Goal: Information Seeking & Learning: Learn about a topic

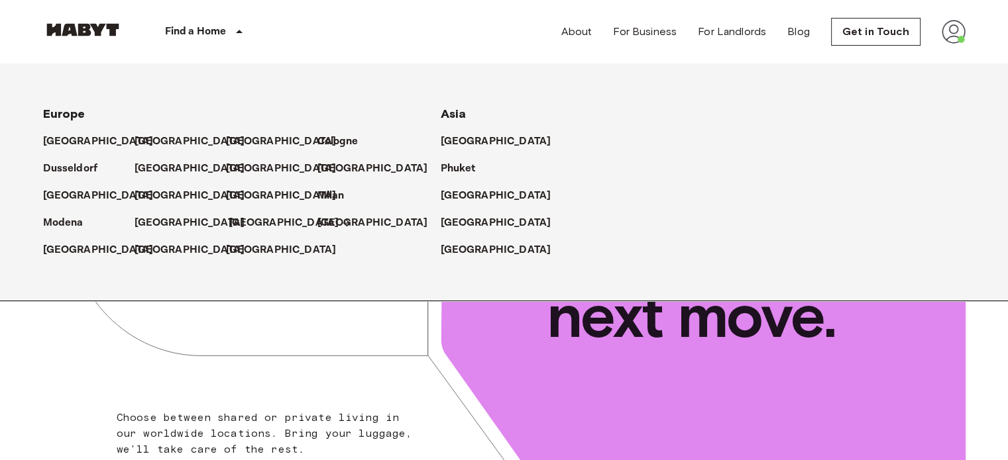
click at [246, 225] on p "[GEOGRAPHIC_DATA]" at bounding box center [284, 223] width 111 height 16
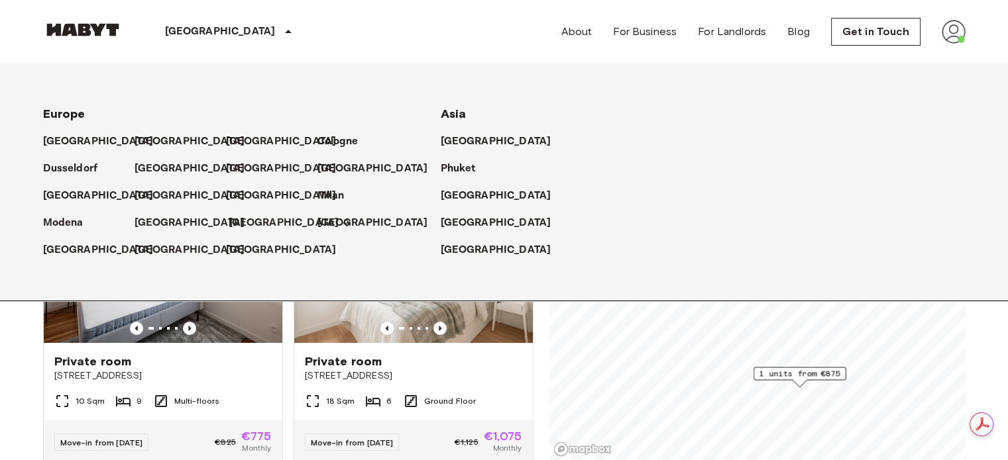
click at [231, 219] on p "[GEOGRAPHIC_DATA]" at bounding box center [284, 223] width 111 height 16
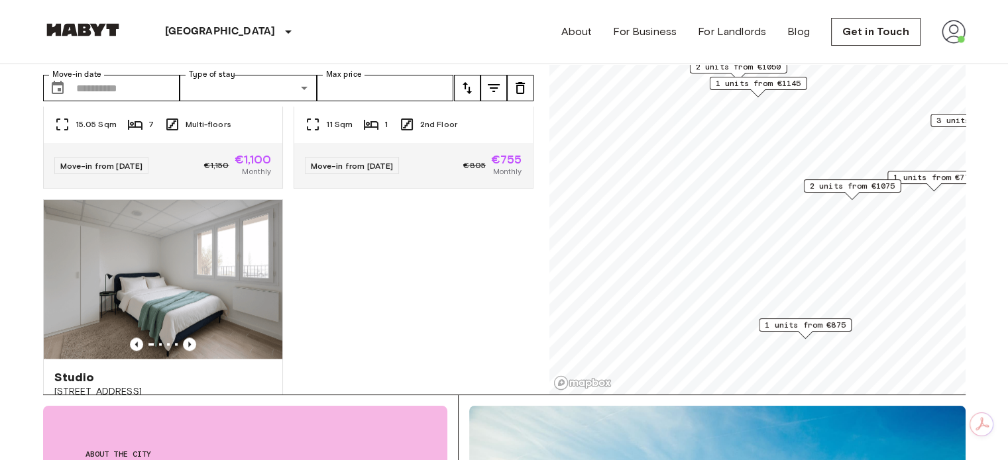
scroll to position [1365, 0]
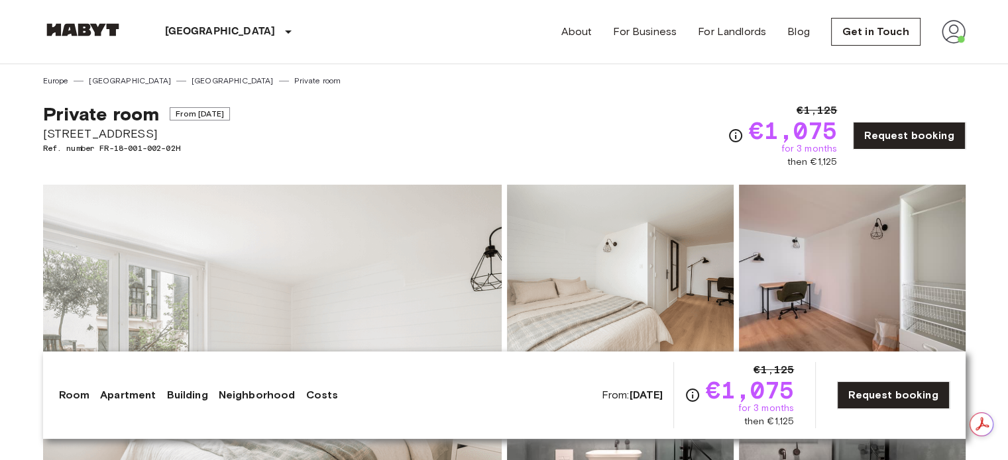
drag, startPoint x: 174, startPoint y: 130, endPoint x: 33, endPoint y: 134, distance: 141.2
copy span "[STREET_ADDRESS]"
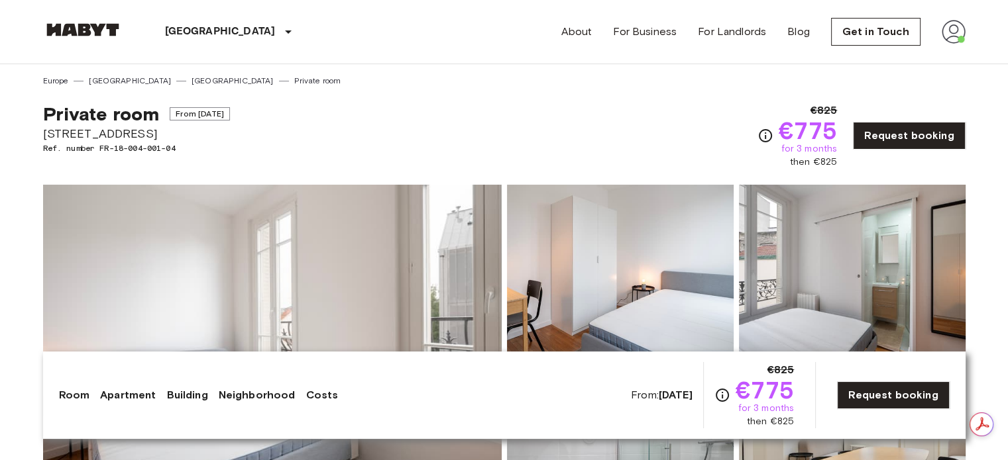
drag, startPoint x: 238, startPoint y: 133, endPoint x: 43, endPoint y: 140, distance: 194.9
click at [43, 140] on span "[STREET_ADDRESS]" at bounding box center [136, 133] width 187 height 17
copy span "[STREET_ADDRESS]"
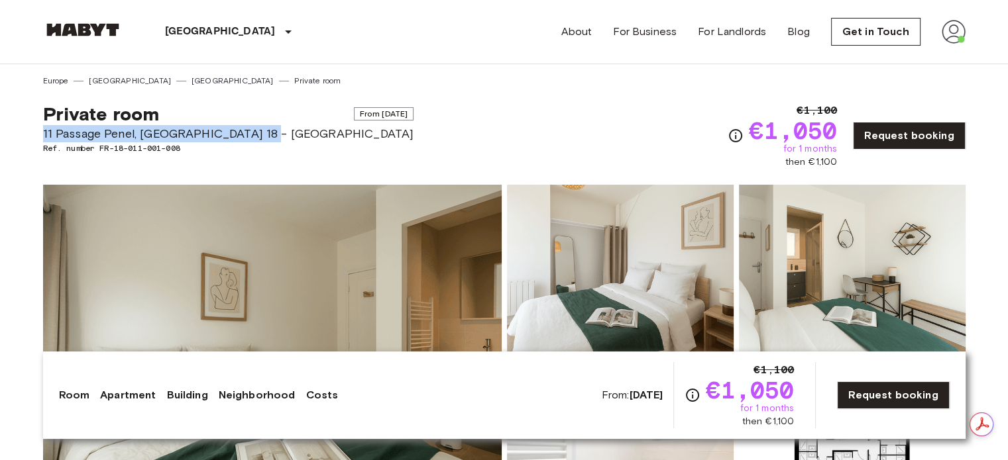
drag, startPoint x: 42, startPoint y: 130, endPoint x: 256, endPoint y: 141, distance: 214.3
copy span "11 Passage Penel, [GEOGRAPHIC_DATA] 18 - [GEOGRAPHIC_DATA]"
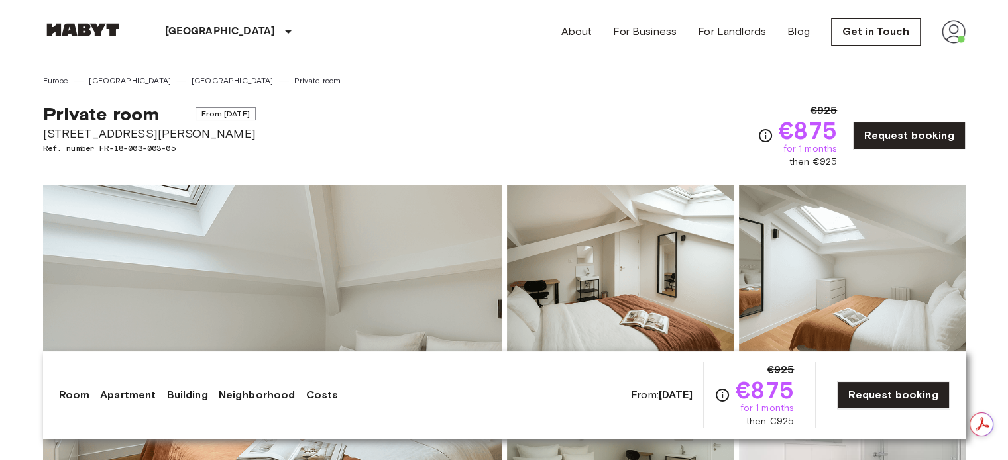
drag, startPoint x: 217, startPoint y: 136, endPoint x: 42, endPoint y: 132, distance: 175.0
click at [43, 132] on span "22 Rue Michelet, Ivry-sur-Seine" at bounding box center [149, 133] width 213 height 17
copy span "22 Rue Michelet, Ivry-sur-Seine"
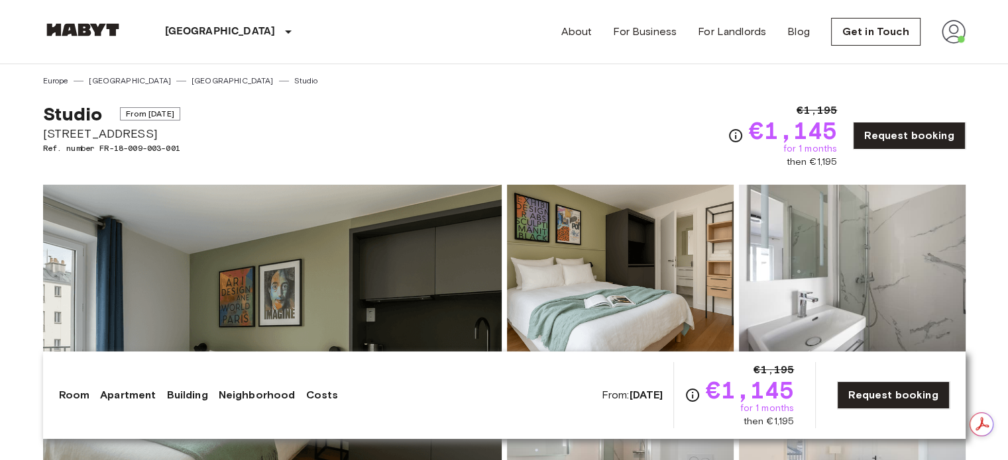
drag, startPoint x: 187, startPoint y: 133, endPoint x: 30, endPoint y: 129, distance: 156.4
copy span "[STREET_ADDRESS]"
click at [194, 140] on div "Studio From [DATE][STREET_ADDRESS]. number FR-18-009-003-001 €1,195 €1,145 for …" at bounding box center [504, 128] width 922 height 82
drag, startPoint x: 192, startPoint y: 132, endPoint x: 22, endPoint y: 134, distance: 170.3
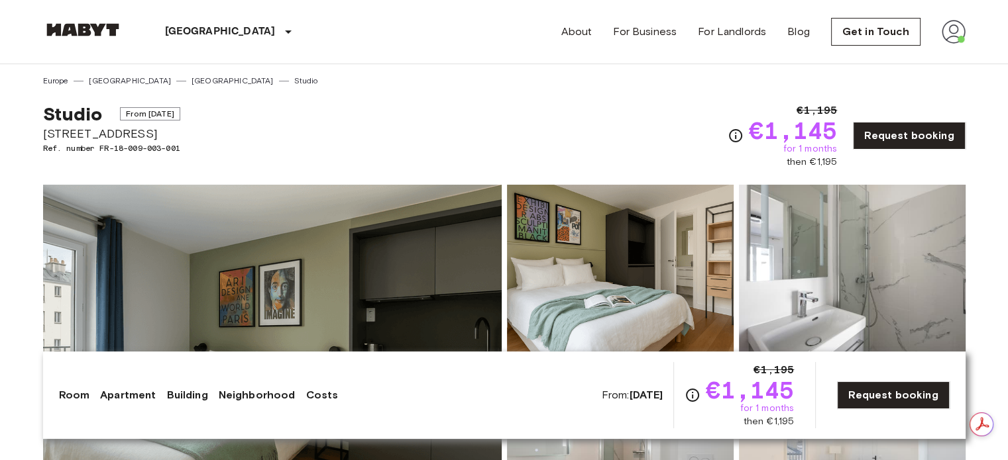
copy span "[STREET_ADDRESS]"
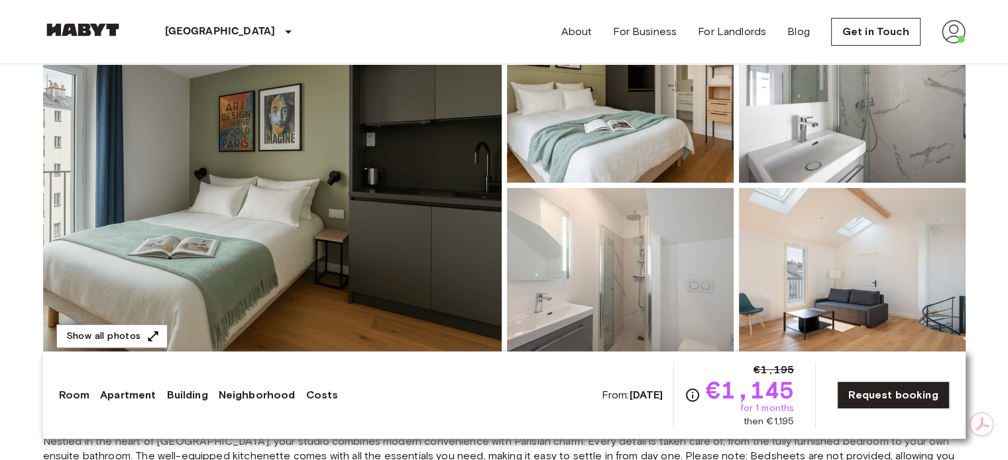
scroll to position [199, 0]
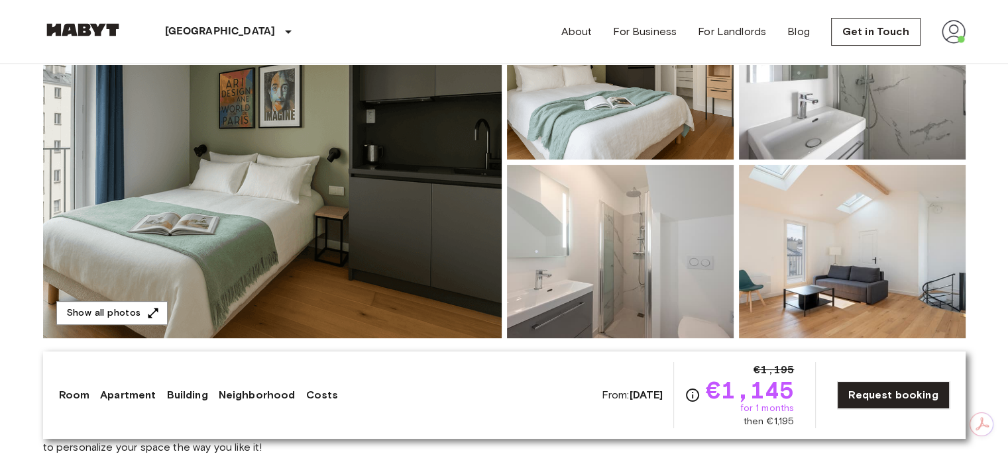
click at [426, 213] on img at bounding box center [272, 162] width 459 height 352
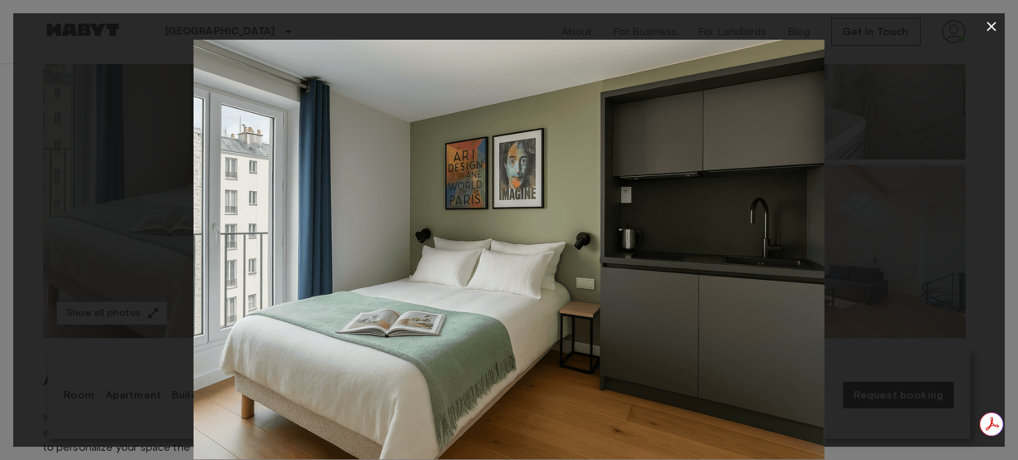
click at [906, 249] on div at bounding box center [508, 250] width 991 height 420
click at [989, 26] on icon "button" at bounding box center [991, 27] width 16 height 16
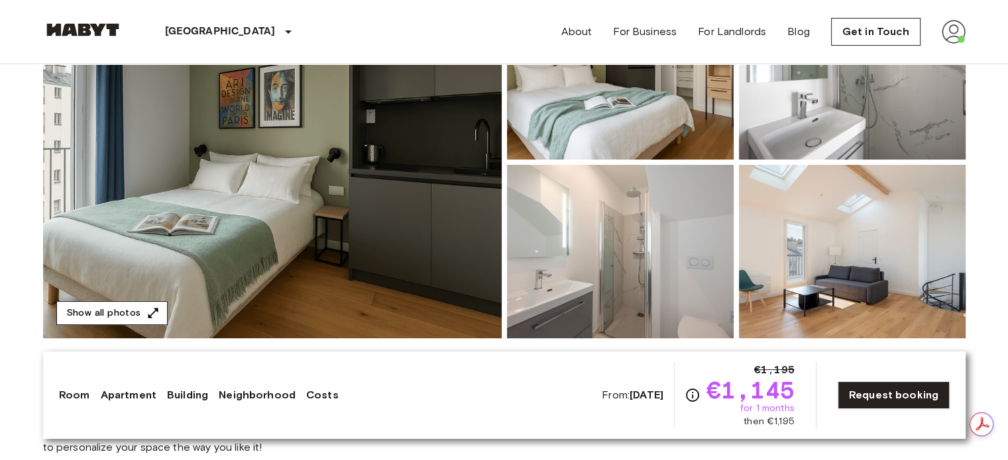
click at [103, 312] on button "Show all photos" at bounding box center [111, 313] width 111 height 25
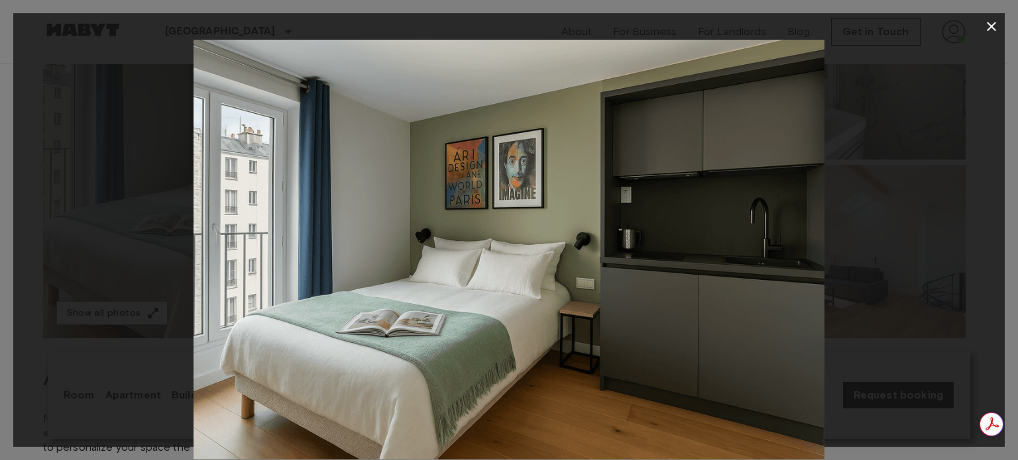
click at [957, 185] on div at bounding box center [508, 250] width 991 height 420
click at [989, 25] on icon "button" at bounding box center [991, 26] width 9 height 9
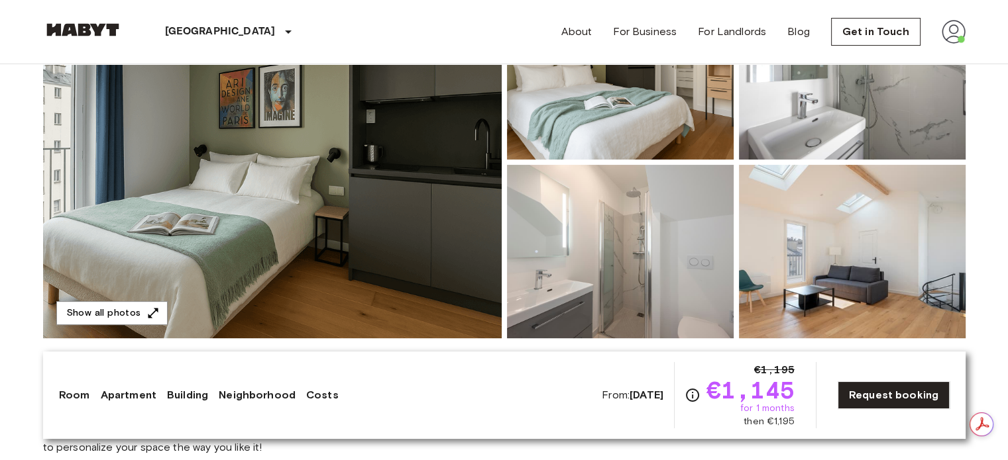
click at [587, 122] on img at bounding box center [620, 73] width 227 height 174
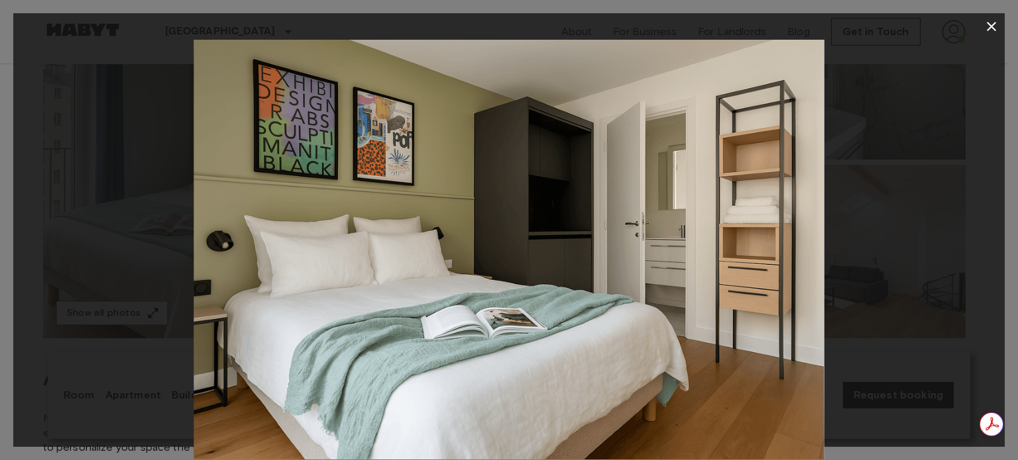
click at [991, 22] on icon "button" at bounding box center [991, 27] width 16 height 16
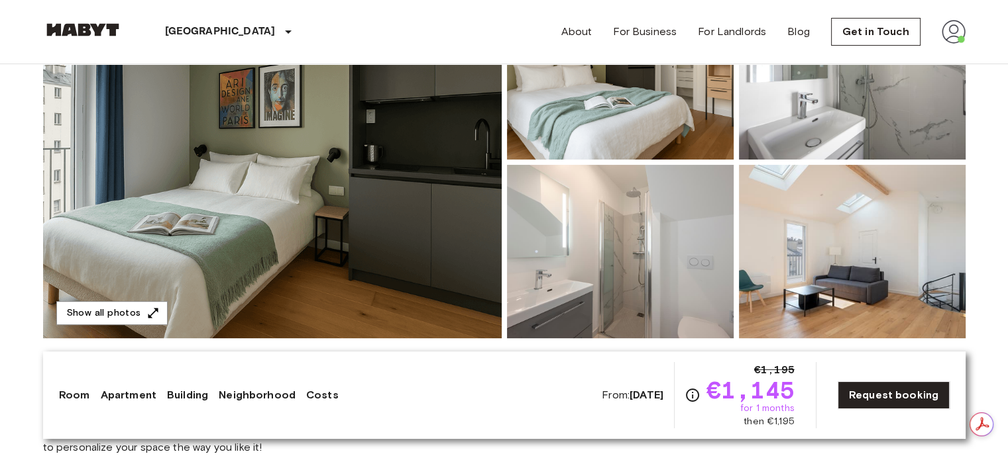
click at [584, 245] on img at bounding box center [620, 252] width 227 height 174
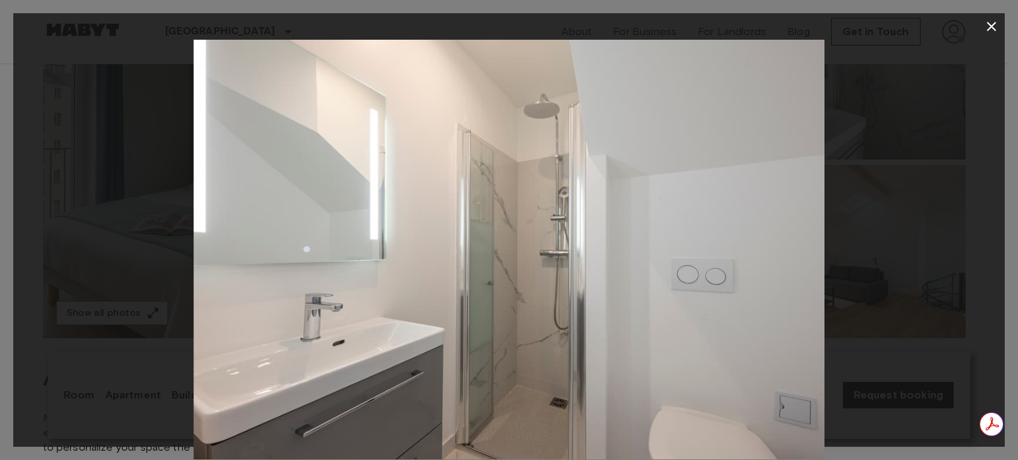
click at [991, 25] on icon "button" at bounding box center [991, 27] width 16 height 16
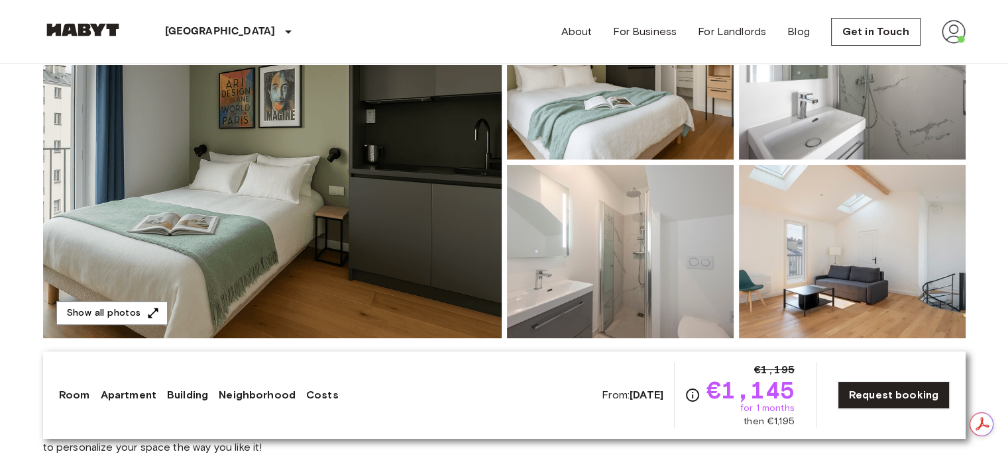
click at [888, 113] on img at bounding box center [852, 73] width 227 height 174
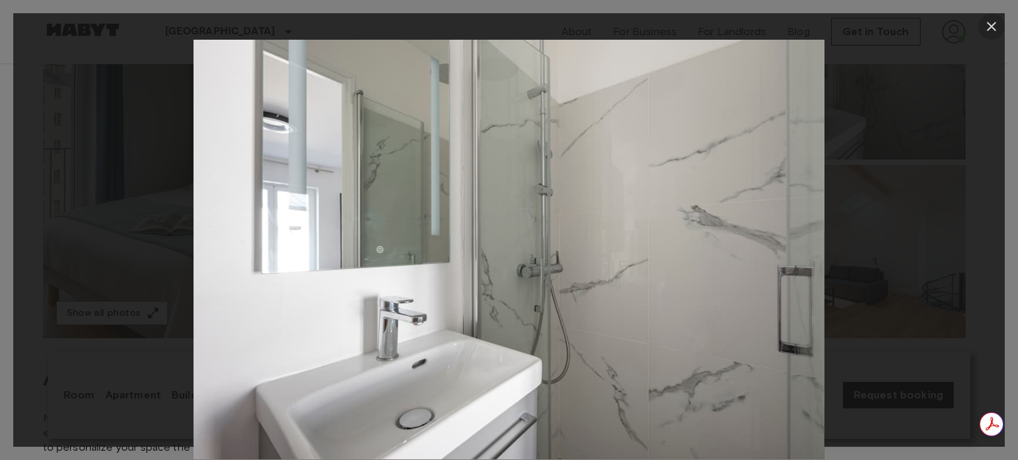
click at [999, 20] on icon "button" at bounding box center [991, 27] width 16 height 16
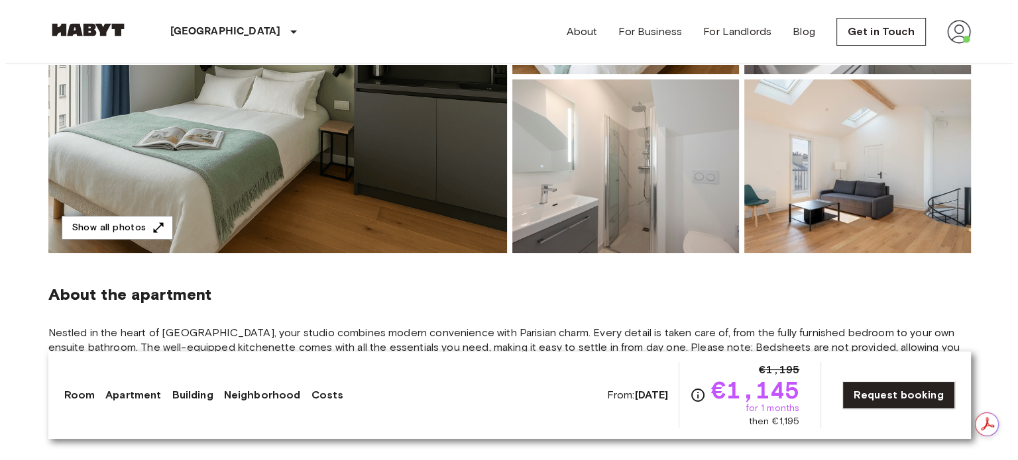
scroll to position [331, 0]
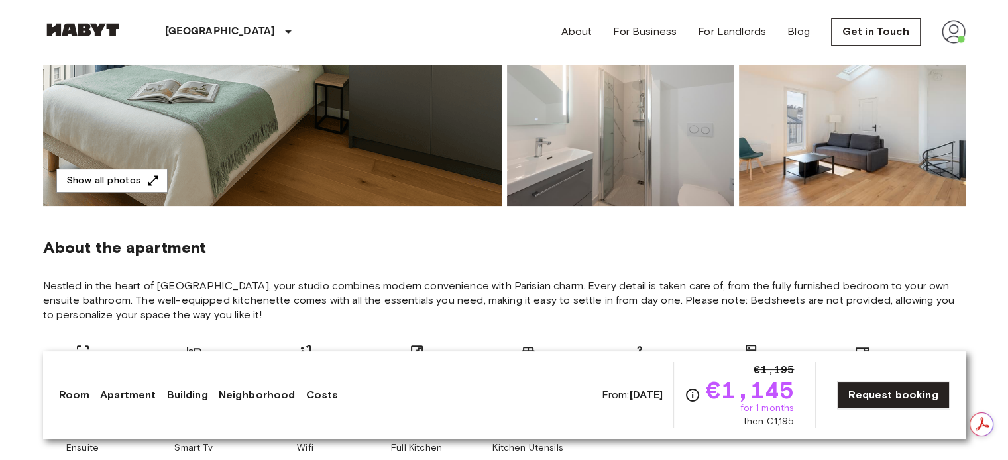
click at [875, 158] on img at bounding box center [852, 119] width 227 height 174
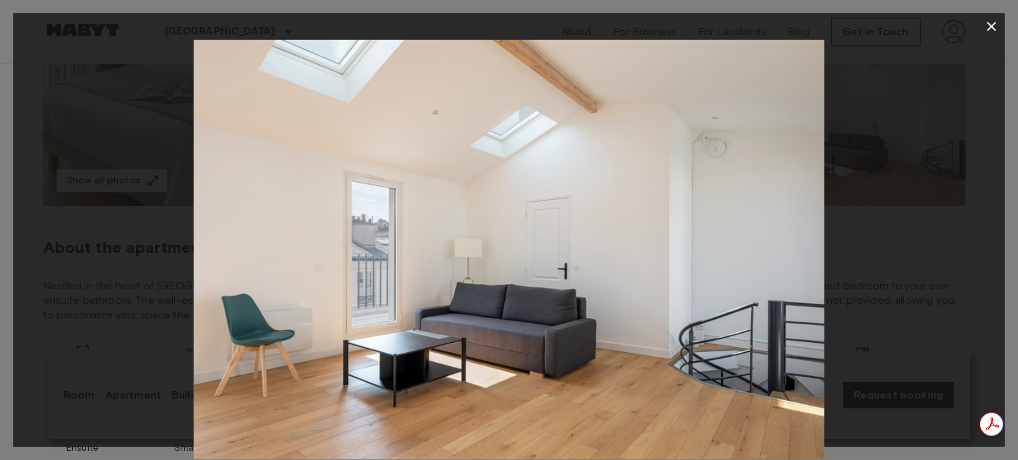
click at [54, 251] on div at bounding box center [508, 250] width 991 height 420
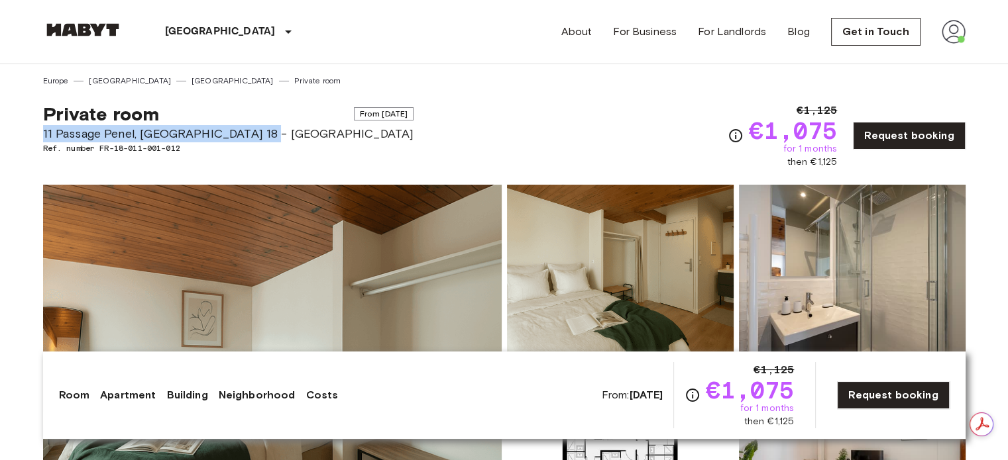
drag, startPoint x: 261, startPoint y: 133, endPoint x: 19, endPoint y: 137, distance: 241.9
copy span "11 Passage Penel, [GEOGRAPHIC_DATA] 18 - [GEOGRAPHIC_DATA]"
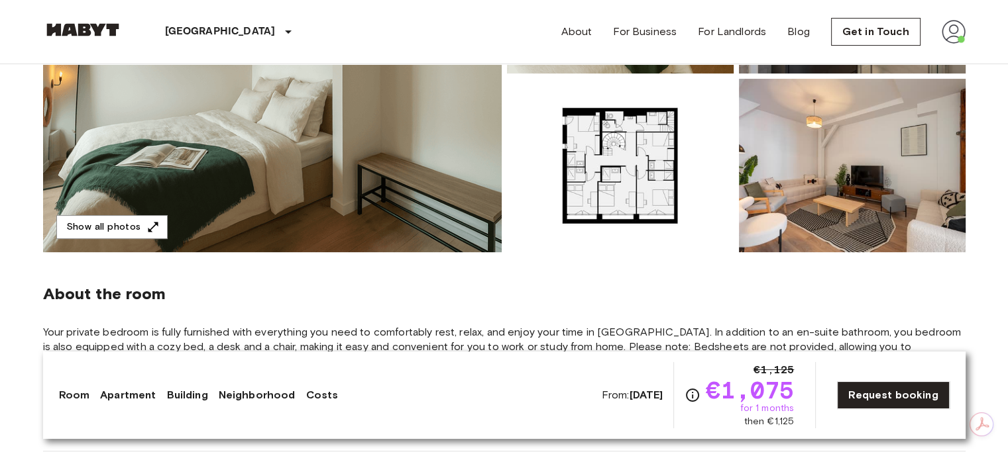
scroll to position [265, 0]
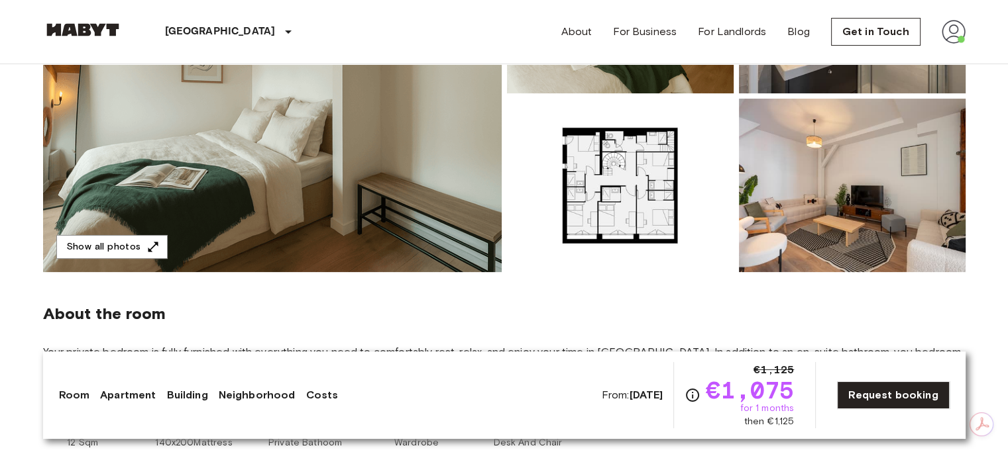
click at [651, 200] on img at bounding box center [620, 186] width 227 height 174
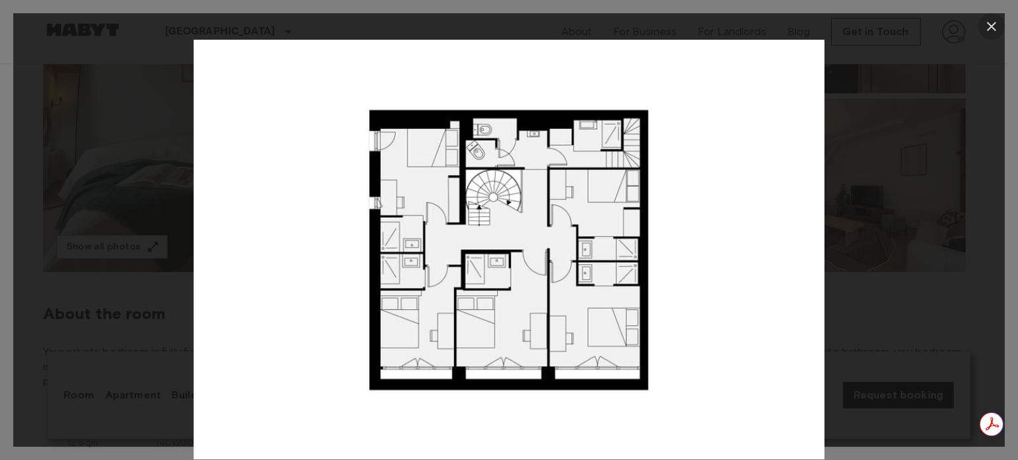
click at [989, 28] on icon "button" at bounding box center [991, 27] width 16 height 16
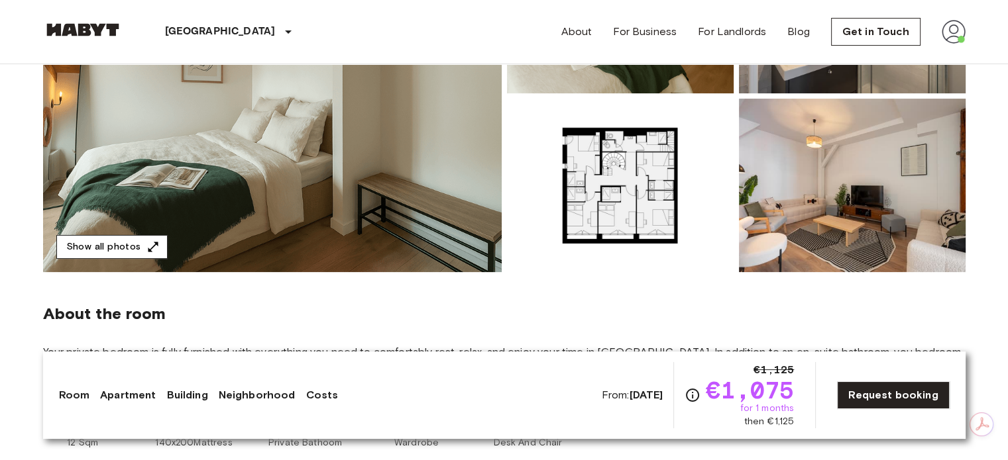
click at [83, 246] on button "Show all photos" at bounding box center [111, 247] width 111 height 25
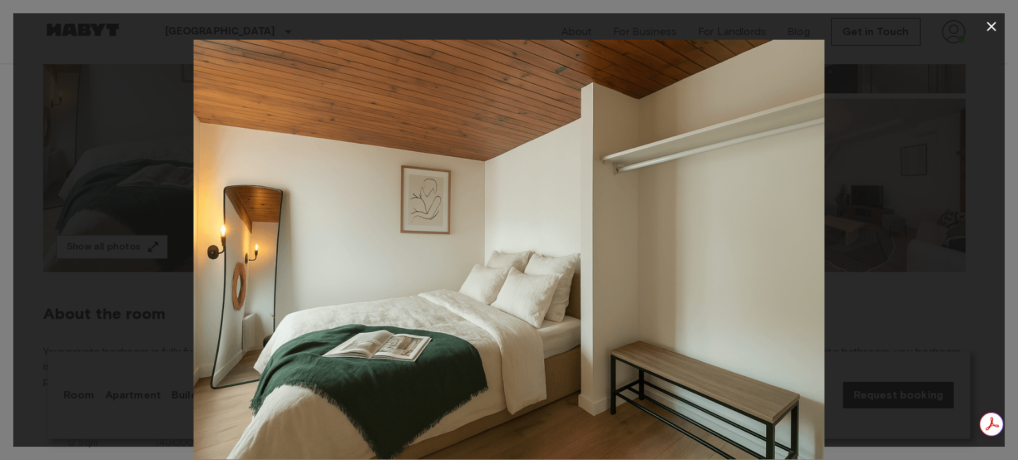
click at [963, 209] on div at bounding box center [508, 250] width 991 height 420
click at [965, 298] on div at bounding box center [508, 250] width 991 height 420
click at [937, 288] on div at bounding box center [508, 250] width 991 height 420
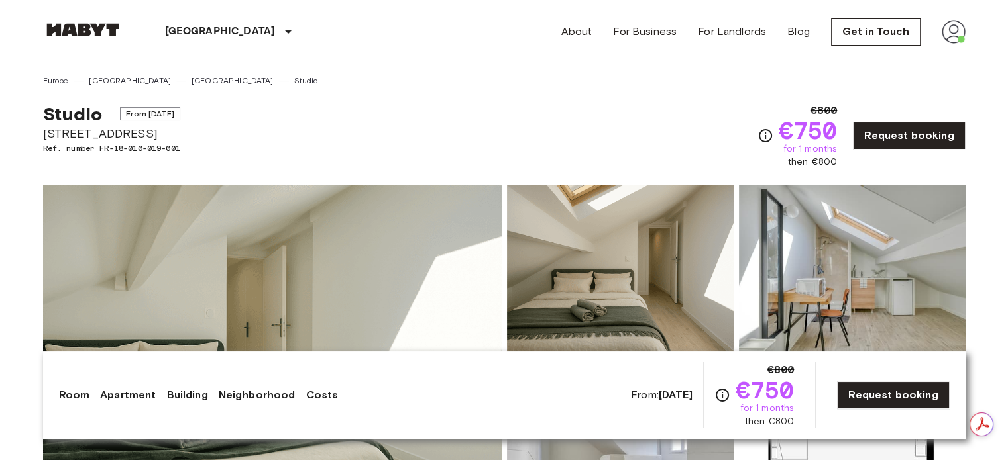
drag, startPoint x: 52, startPoint y: 131, endPoint x: 278, endPoint y: 141, distance: 226.8
